Goal: Information Seeking & Learning: Learn about a topic

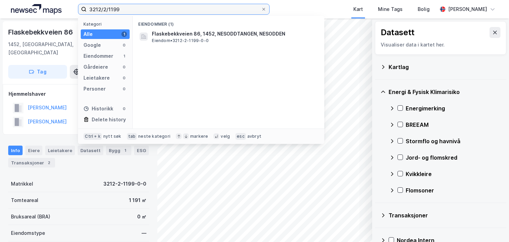
drag, startPoint x: 148, startPoint y: 5, endPoint x: 77, endPoint y: 9, distance: 71.9
click at [77, 9] on div "3212/2/1199 Kategori Alle 1 Google 0 Eiendommer 1 Gårdeiere 0 Leietakere 0 Pers…" at bounding box center [254, 9] width 509 height 18
paste input "0301/41/978"
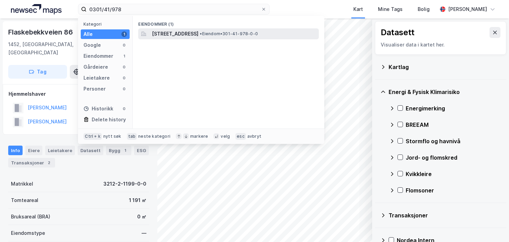
click at [180, 34] on span "[STREET_ADDRESS]" at bounding box center [175, 34] width 47 height 8
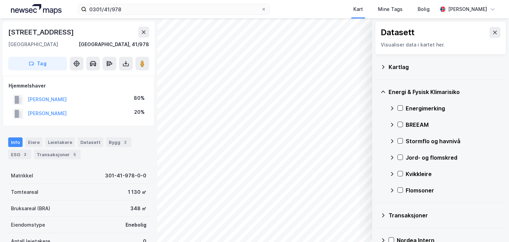
click at [382, 65] on icon at bounding box center [382, 66] width 5 height 5
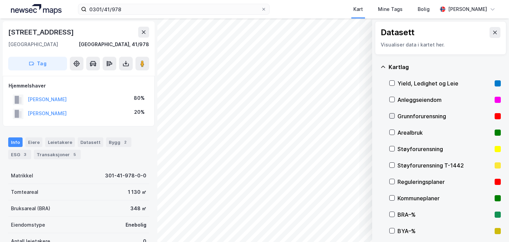
click at [394, 115] on div at bounding box center [391, 115] width 5 height 5
click at [384, 66] on icon at bounding box center [382, 66] width 5 height 5
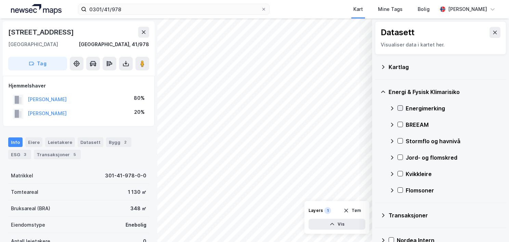
click at [400, 109] on icon at bounding box center [401, 108] width 4 height 2
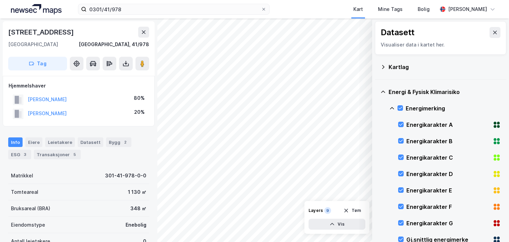
click at [391, 106] on icon at bounding box center [391, 108] width 5 height 5
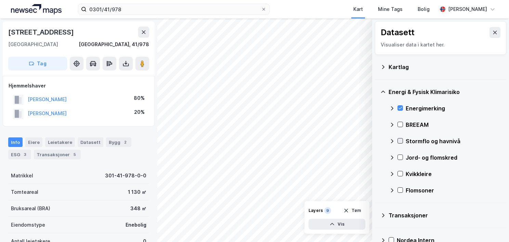
click at [399, 143] on div at bounding box center [399, 140] width 5 height 5
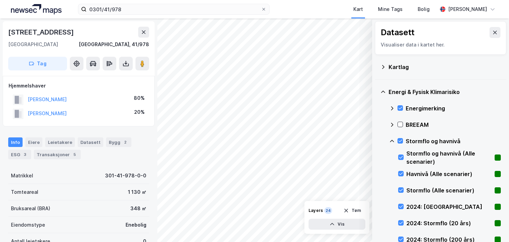
click at [393, 140] on icon at bounding box center [391, 141] width 5 height 5
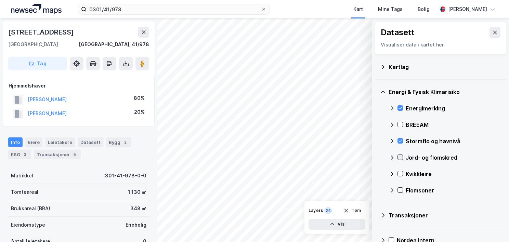
click at [401, 157] on icon at bounding box center [401, 157] width 4 height 2
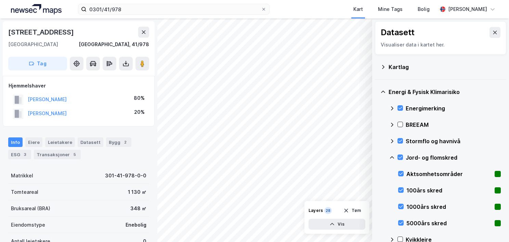
click at [390, 156] on icon at bounding box center [391, 157] width 5 height 5
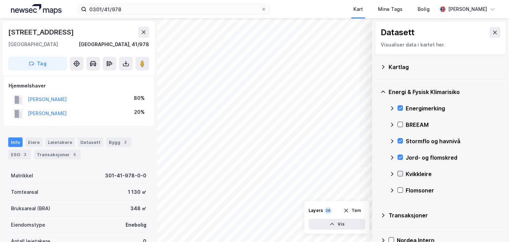
click at [401, 172] on icon at bounding box center [400, 173] width 5 height 5
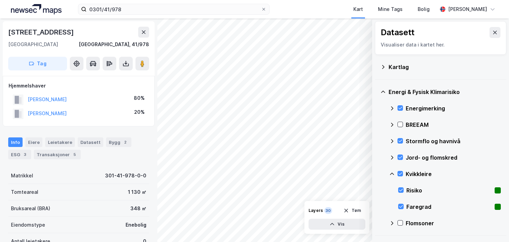
click at [394, 172] on icon at bounding box center [391, 173] width 5 height 5
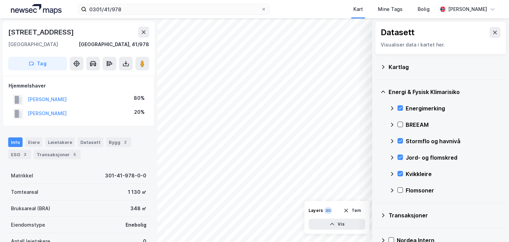
click at [399, 193] on div at bounding box center [399, 190] width 5 height 6
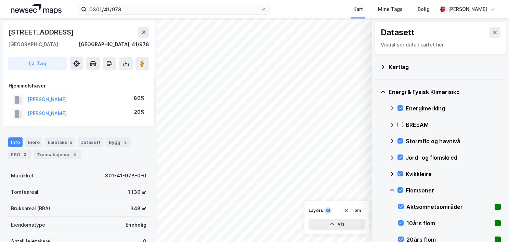
click at [392, 189] on icon at bounding box center [391, 190] width 5 height 5
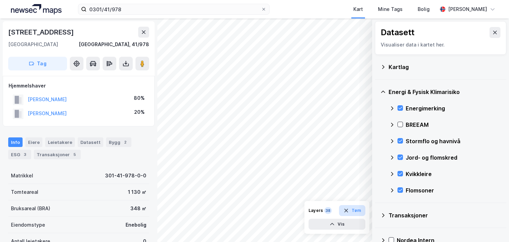
click at [354, 210] on button "Tøm" at bounding box center [352, 210] width 26 height 11
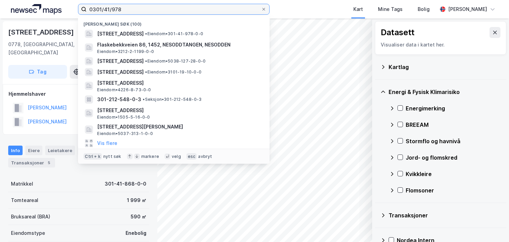
drag, startPoint x: 103, startPoint y: 12, endPoint x: 81, endPoint y: 12, distance: 21.2
click at [77, 10] on div "0301/41/978 [PERSON_NAME] søk (100) [STREET_ADDRESS] • Eiendom • 301-41-978-0-0…" at bounding box center [254, 9] width 509 height 18
paste input "[DATE]"
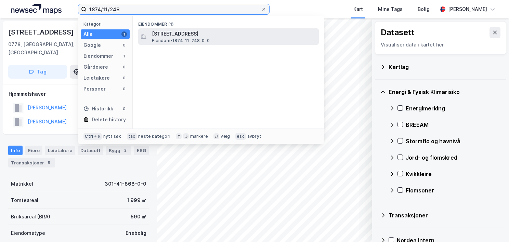
type input "1874/11/248"
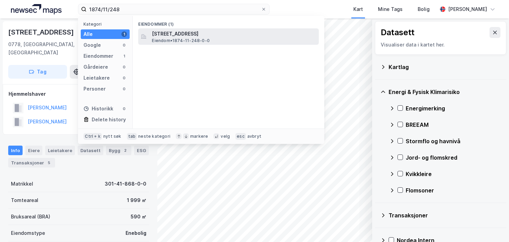
click at [192, 37] on span "[STREET_ADDRESS]" at bounding box center [234, 34] width 164 height 8
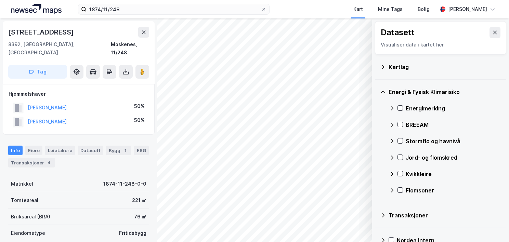
click at [380, 67] on icon at bounding box center [382, 66] width 5 height 5
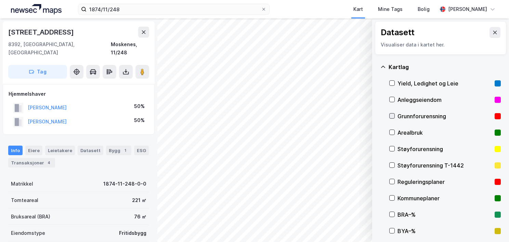
click at [392, 116] on icon at bounding box center [392, 116] width 4 height 2
click at [383, 66] on icon at bounding box center [383, 67] width 4 height 2
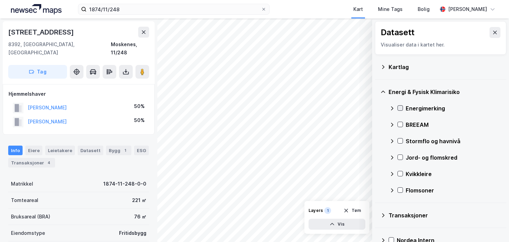
click at [401, 108] on icon at bounding box center [400, 108] width 5 height 5
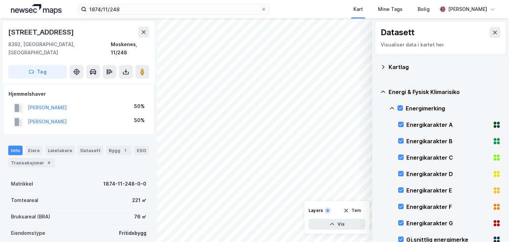
click at [392, 107] on icon at bounding box center [392, 108] width 4 height 2
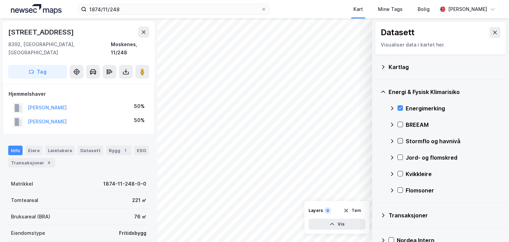
click at [402, 141] on icon at bounding box center [400, 141] width 5 height 5
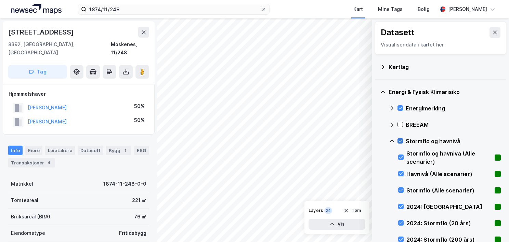
click at [402, 140] on icon at bounding box center [400, 141] width 5 height 5
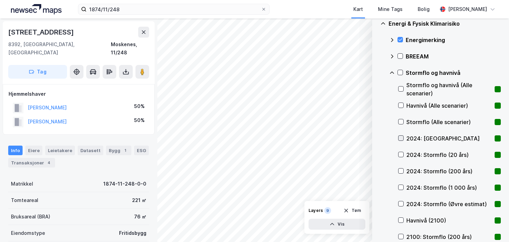
click at [402, 139] on icon at bounding box center [401, 138] width 5 height 5
click at [398, 135] on div at bounding box center [400, 137] width 5 height 5
click at [400, 154] on icon at bounding box center [401, 154] width 5 height 5
click at [400, 135] on div at bounding box center [400, 137] width 5 height 5
drag, startPoint x: 402, startPoint y: 157, endPoint x: 402, endPoint y: 152, distance: 4.8
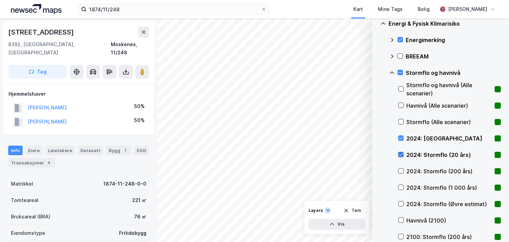
click at [402, 156] on icon at bounding box center [401, 154] width 5 height 5
click at [401, 68] on div "Stormflo og havnivå" at bounding box center [445, 73] width 112 height 16
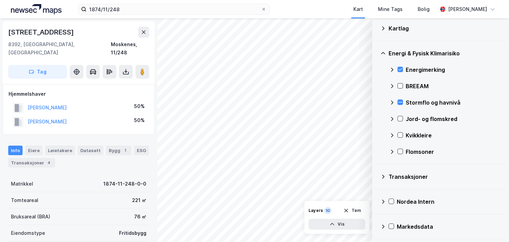
scroll to position [38, 0]
click at [400, 100] on div at bounding box center [399, 102] width 5 height 5
click at [401, 103] on icon at bounding box center [400, 103] width 5 height 5
click at [401, 119] on icon at bounding box center [400, 119] width 5 height 5
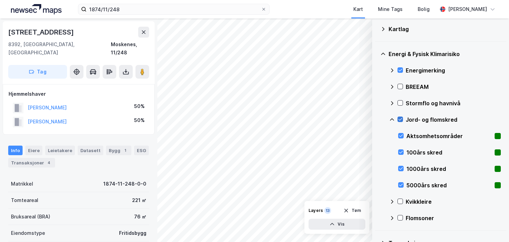
scroll to position [68, 0]
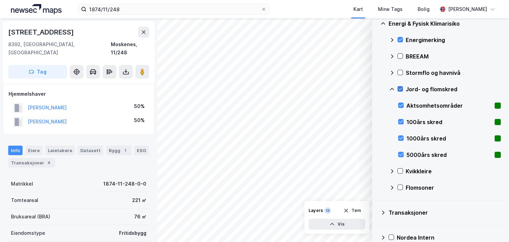
click at [401, 89] on icon at bounding box center [401, 89] width 4 height 2
click at [399, 171] on icon at bounding box center [400, 171] width 5 height 5
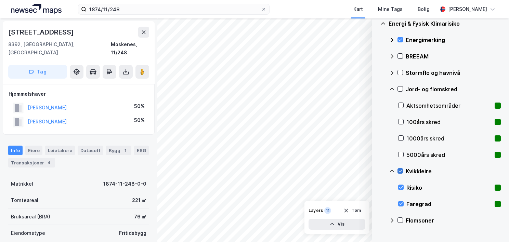
click at [399, 171] on icon at bounding box center [401, 171] width 4 height 2
click at [401, 217] on div "Flomsoner" at bounding box center [445, 220] width 112 height 16
click at [401, 220] on icon at bounding box center [400, 220] width 5 height 5
click at [391, 219] on icon at bounding box center [391, 220] width 5 height 5
click at [401, 172] on icon at bounding box center [400, 171] width 5 height 5
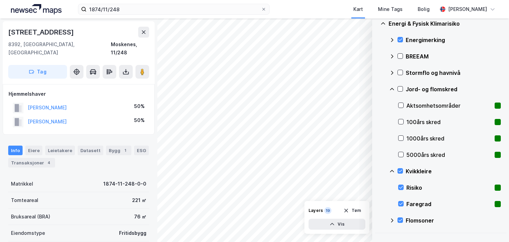
click at [394, 170] on icon at bounding box center [391, 171] width 5 height 5
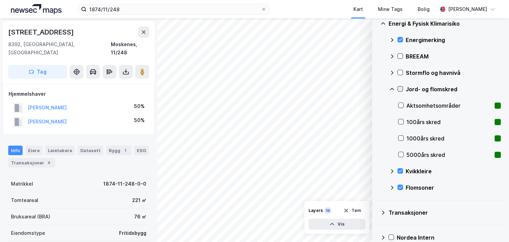
click at [401, 89] on icon at bounding box center [400, 89] width 5 height 5
click at [393, 88] on icon at bounding box center [391, 89] width 5 height 5
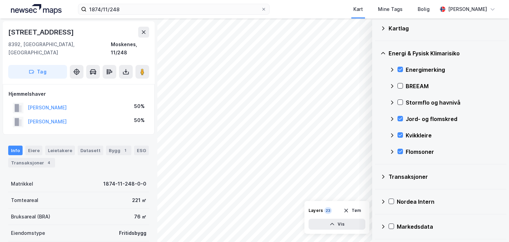
scroll to position [38, 0]
click at [391, 101] on icon at bounding box center [391, 103] width 5 height 5
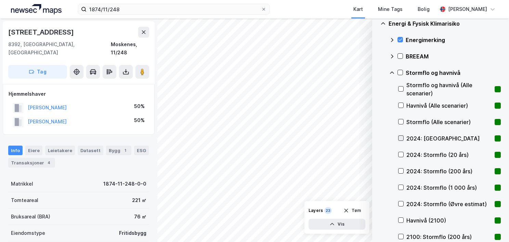
click at [399, 138] on icon at bounding box center [401, 138] width 5 height 5
click at [402, 155] on icon at bounding box center [401, 154] width 5 height 5
click at [392, 72] on icon at bounding box center [391, 72] width 5 height 5
